Goal: Obtain resource: Download file/media

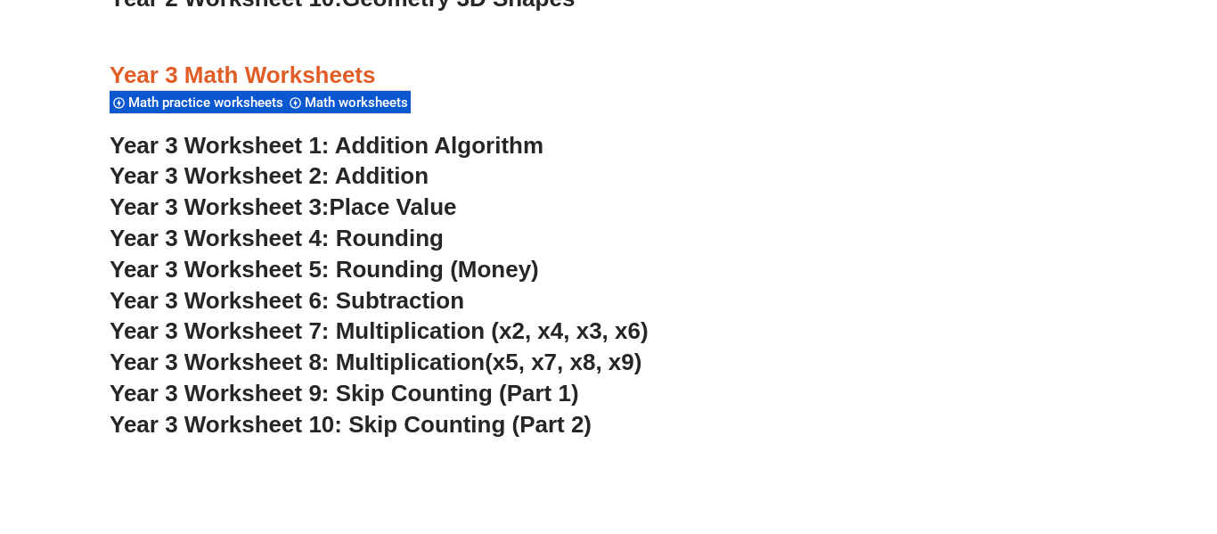
scroll to position [2557, 0]
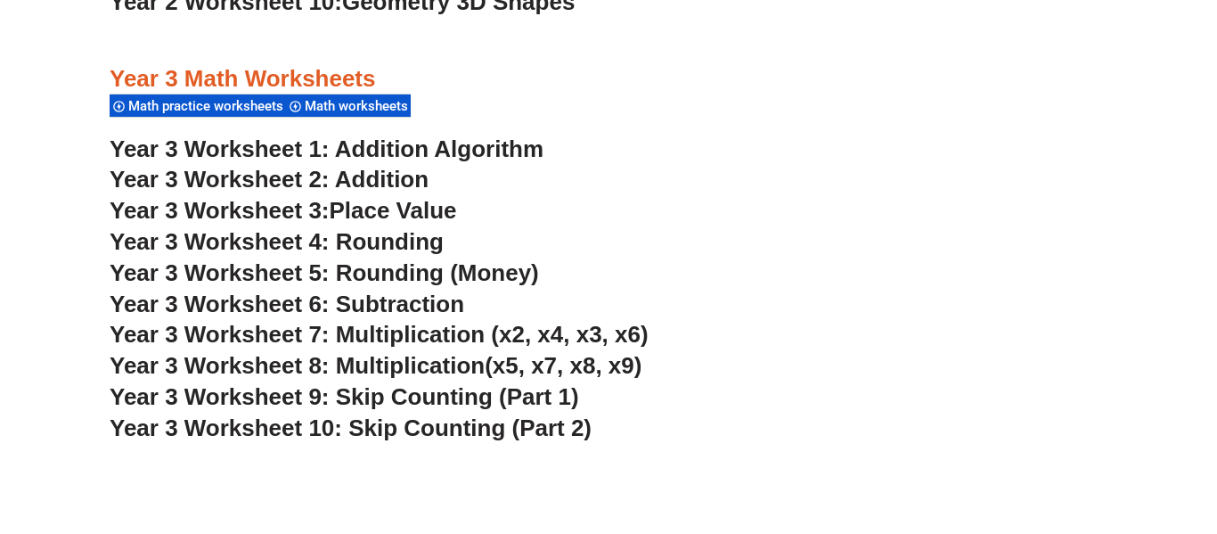
click at [343, 332] on span "Year 3 Worksheet 7: Multiplication (x2, x4, x3, x6)" at bounding box center [379, 334] width 539 height 27
click at [382, 242] on span "Year 3 Worksheet 4: Rounding" at bounding box center [277, 241] width 334 height 27
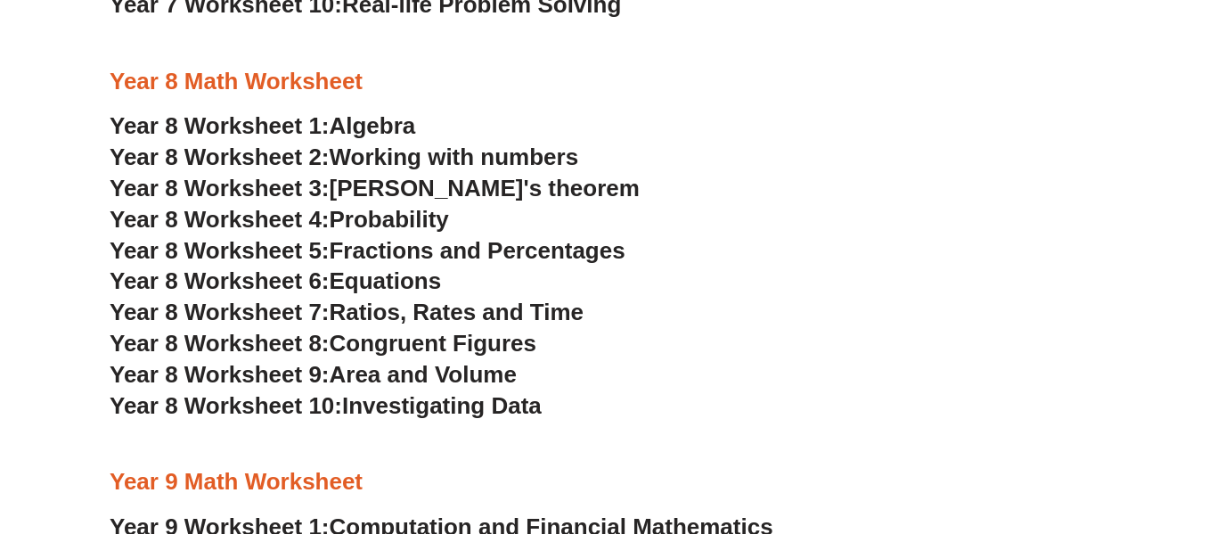
scroll to position [13827, 0]
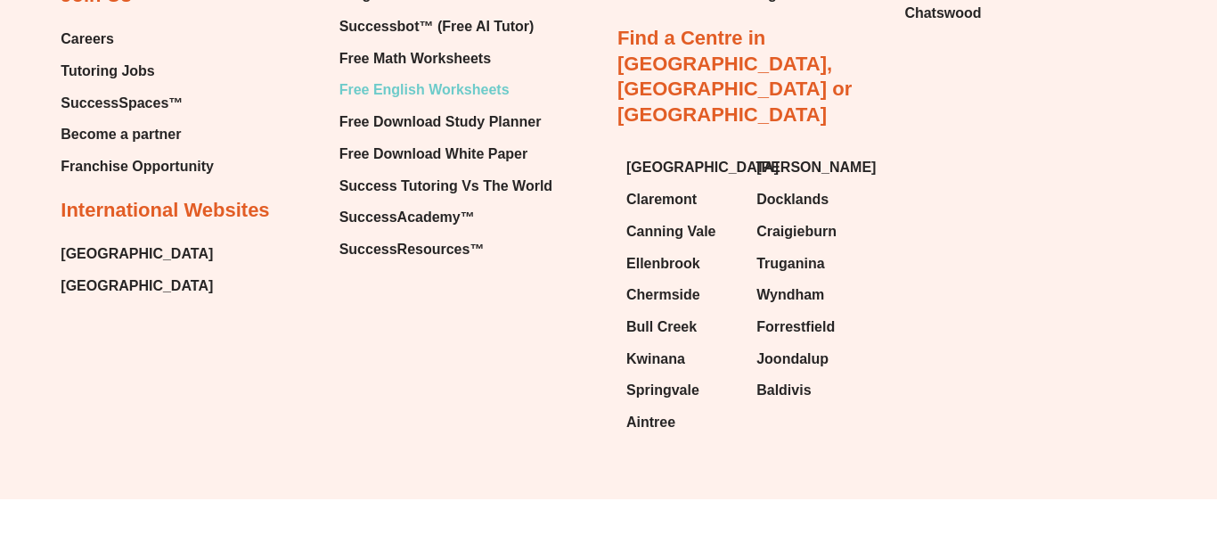
click at [380, 83] on span "Free English Worksheets" at bounding box center [425, 90] width 170 height 27
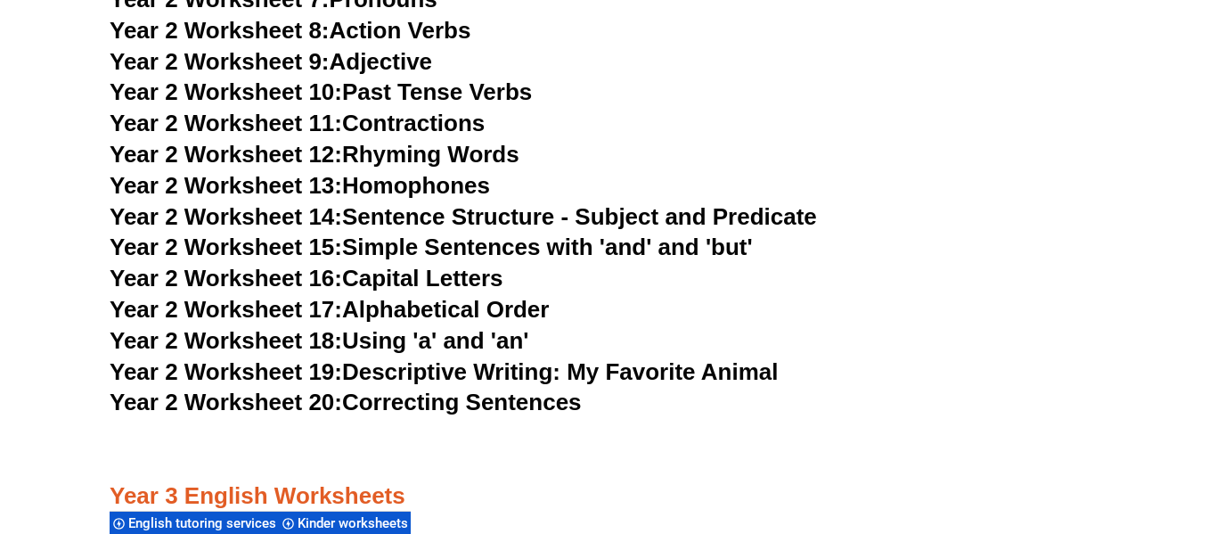
scroll to position [5184, 0]
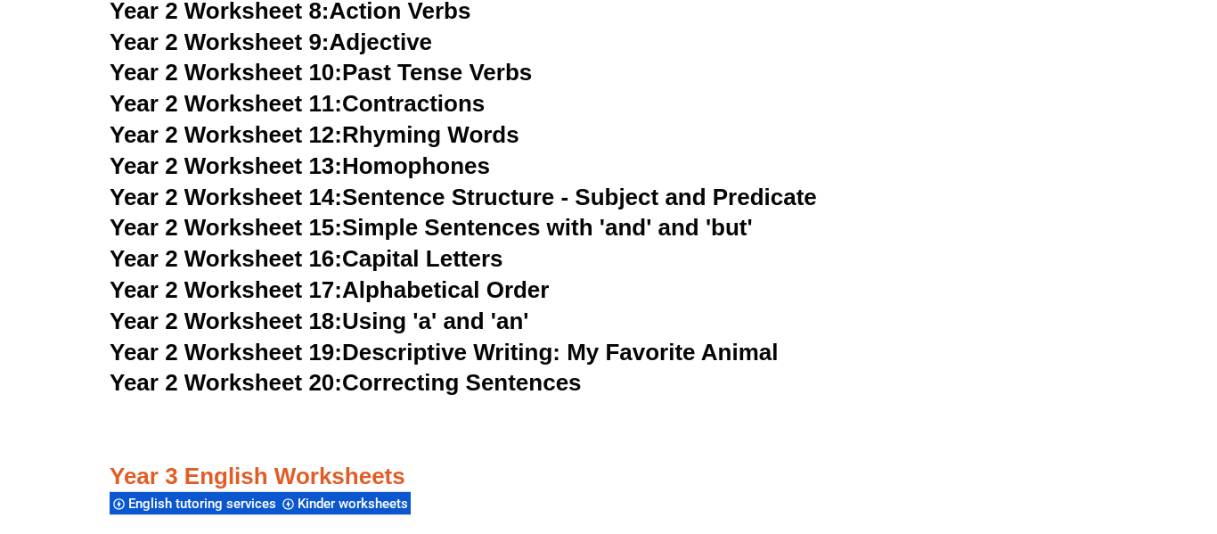
click at [715, 351] on link "Year 2 Worksheet 19: Descriptive Writing: My Favorite Animal" at bounding box center [444, 352] width 668 height 27
